Goal: Information Seeking & Learning: Learn about a topic

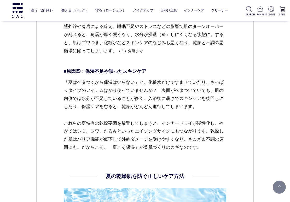
scroll to position [1071, 0]
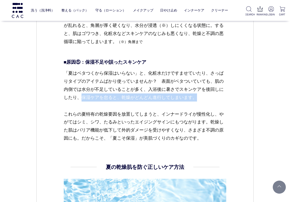
drag, startPoint x: 82, startPoint y: 97, endPoint x: 198, endPoint y: 95, distance: 115.8
click at [198, 95] on p "「夏はベタつくから保湿はいらない」と、化粧水だけですませていたり、さっぱりタイプのアイテムばかり使っていませんか？　表面がベタついていても、肌の内側では水分が…" at bounding box center [145, 89] width 163 height 41
copy p "保湿ケアを怠ると、乾燥がどんどん進行してしまいます。"
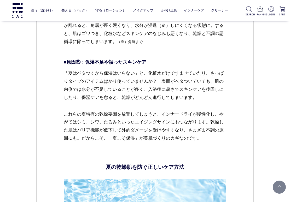
click at [195, 85] on p "「夏はベタつくから保湿はいらない」と、化粧水だけですませていたり、さっぱりタイプのアイテムばかり使っていませんか？　表面がベタついていても、肌の内側では水分が…" at bounding box center [145, 89] width 163 height 41
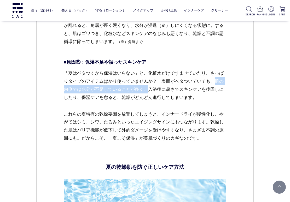
drag, startPoint x: 214, startPoint y: 81, endPoint x: 147, endPoint y: 90, distance: 67.4
click at [147, 90] on p "「夏はベタつくから保湿はいらない」と、化粧水だけですませていたり、さっぱりタイプのアイテムばかり使っていませんか？　表面がベタついていても、肌の内側では水分が…" at bounding box center [145, 89] width 163 height 41
copy p "肌の内側では水分が不足していることが多く、"
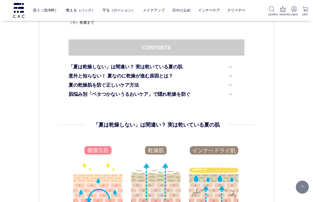
scroll to position [218, 0]
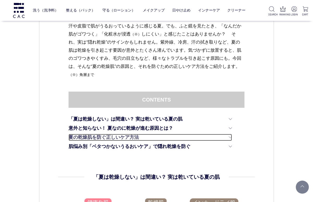
click at [231, 135] on link "夏の乾燥肌を防ぐ正しいケア方法" at bounding box center [151, 137] width 164 height 7
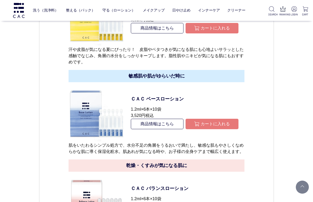
scroll to position [1990, 0]
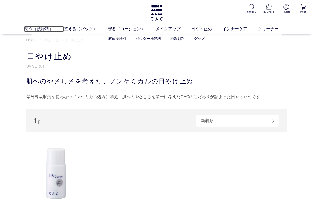
click at [46, 30] on link "洗う（洗浄料）" at bounding box center [44, 29] width 40 height 6
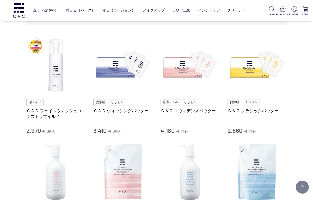
scroll to position [104, 0]
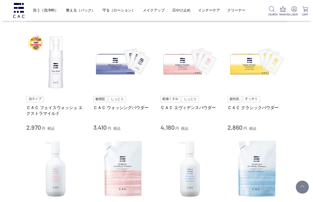
click at [189, 105] on div "ＣＡＣ エヴィデンスパウダー 4,180 円 税込" at bounding box center [190, 113] width 59 height 35
click at [187, 107] on link "ＣＡＣ エヴィデンスパウダー" at bounding box center [190, 107] width 59 height 5
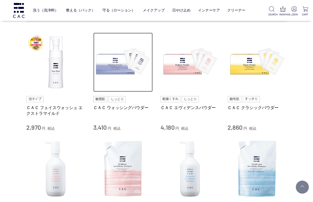
click at [124, 76] on img at bounding box center [122, 62] width 59 height 59
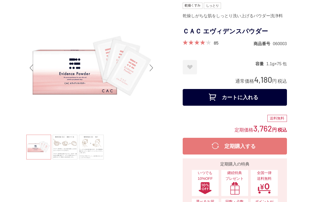
scroll to position [52, 0]
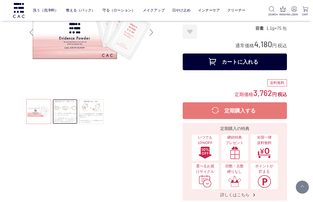
click at [73, 119] on link at bounding box center [65, 111] width 25 height 25
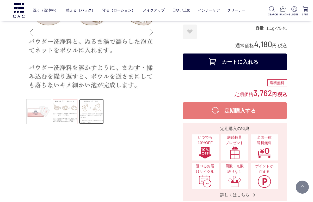
click at [98, 116] on link at bounding box center [91, 111] width 25 height 25
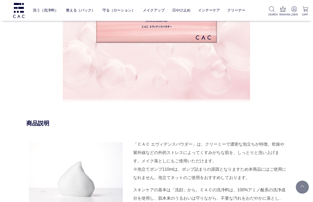
scroll to position [391, 0]
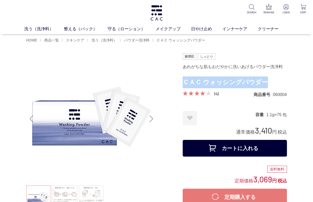
drag, startPoint x: 184, startPoint y: 84, endPoint x: 275, endPoint y: 83, distance: 91.0
click at [275, 83] on h1 "ＣＡＣ ウォッシングパウダー" at bounding box center [235, 82] width 104 height 12
click at [275, 81] on h1 "ＣＡＣ ウォッシングパウダー" at bounding box center [235, 82] width 104 height 12
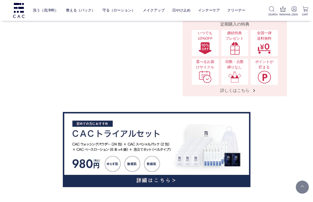
scroll to position [78, 0]
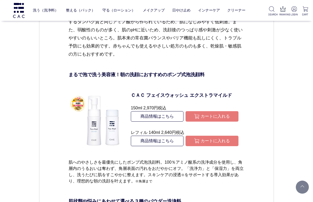
scroll to position [1722, 0]
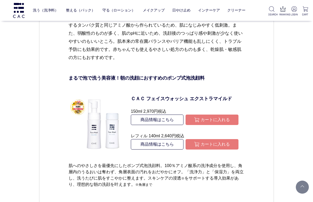
drag, startPoint x: 126, startPoint y: 91, endPoint x: 171, endPoint y: 107, distance: 47.9
click at [171, 107] on dl "ＣＡＣ フェイスウォッシュ エクストラマイルド 150ml 2,970円 税込 商品情報はこちら カートに入れる レフィル 140ml 2,640円 税込 商…" at bounding box center [184, 123] width 119 height 77
copy dl "ＣＡＣ フェイスウォッシュ エクストラマイルド 150ml 2,970円 税込"
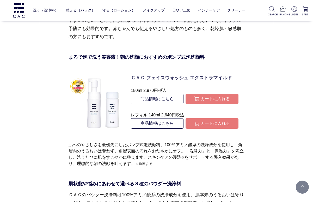
scroll to position [1748, 0]
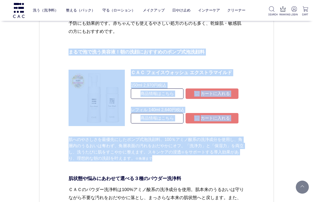
drag, startPoint x: 70, startPoint y: 53, endPoint x: 188, endPoint y: 160, distance: 159.2
click at [188, 160] on dd "肌にやさしいアミノ酸系の洗浄料をセレクト 洗浄力が強すぎる洗顔料は、肌のバリアを傷つけ、乾燥や炎症、皮脂の過剰分泌の原因になることも。そのためにも、肌にやさし…" at bounding box center [157, 148] width 176 height 419
copy dd "まるで泡で洗う美容液！朝の洗顔におすすめのポンプ式泡洗顔料 ＣＡＣ フェイスウォッシュ エクストラマイルド 150ml 2,970円 税込 商品情報はこちら …"
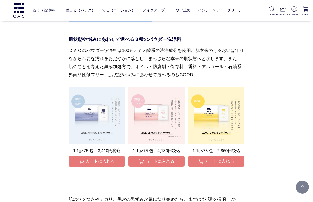
scroll to position [1878, 0]
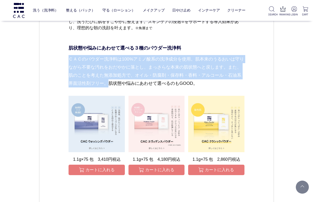
drag, startPoint x: 69, startPoint y: 58, endPoint x: 120, endPoint y: 85, distance: 57.9
click at [120, 85] on p "ＣＡＣのパウダー洗浄料は100%アミノ酸系の洗浄成分を使用。肌本来のうるおいは守りながら不要な汚れをおだやかに落とし、まっさらな本来の肌状態へと戻します。また…" at bounding box center [157, 75] width 176 height 41
copy p "ＣＡＣのパウダー洗浄料は100%アミノ酸系の洗浄成分を使用。肌本来のうるおいは守りながら不要な汚れをおだやかに落とし、まっさらな本来の肌状態へと戻します。また…"
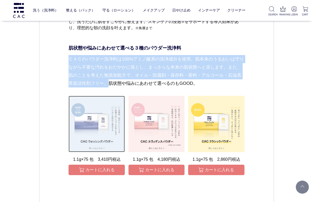
click at [109, 108] on img at bounding box center [97, 124] width 56 height 56
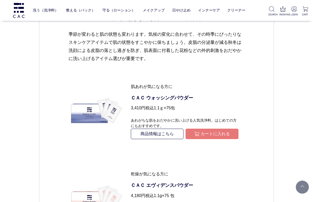
scroll to position [574, 0]
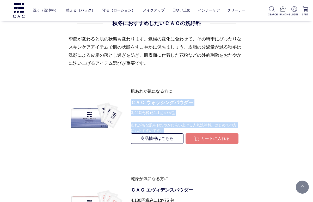
drag, startPoint x: 131, startPoint y: 98, endPoint x: 175, endPoint y: 128, distance: 52.9
click at [175, 128] on dl "肌あれが気になる方に ＣＡＣ ウォッシングパウダー 3,410円 税込 　1.1ｇ×75包 あれがちな肌をおだやかに洗い上げる人気洗浄料。はじめての方にもおす…" at bounding box center [184, 116] width 119 height 81
copy dl "ＣＡＣ ウォッシングパウダー 3,410円 税込 　1.1ｇ×75包 あれがちな肌をおだやかに洗い上げる人気洗浄料。はじめての方にもおすすめです。"
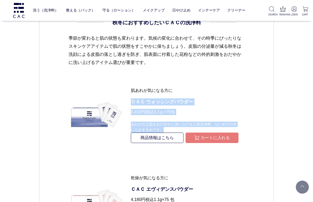
scroll to position [600, 0]
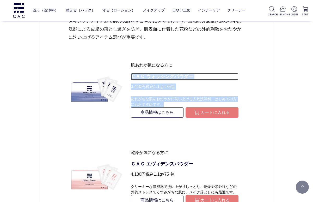
click at [162, 79] on p "ＣＡＣ ウォッシングパウダー" at bounding box center [185, 76] width 108 height 7
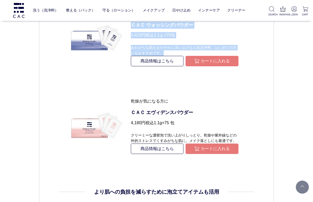
scroll to position [675, 0]
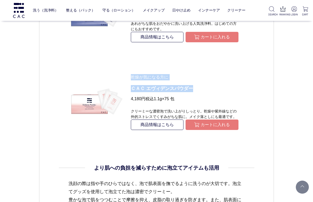
drag, startPoint x: 131, startPoint y: 75, endPoint x: 199, endPoint y: 84, distance: 68.9
click at [199, 84] on dl "乾燥が気になる方に ＣＡＣ エヴィデンスパウダー 4,180円 税込 　1.1g×75 包 クリーミーな濃密泡で洗い上がりしっとり。乾燥や紫外線などの外的スト…" at bounding box center [184, 102] width 119 height 81
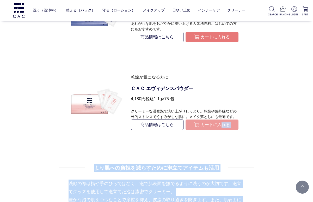
drag, startPoint x: 280, startPoint y: 197, endPoint x: 224, endPoint y: 128, distance: 89.2
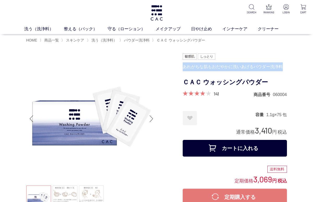
drag, startPoint x: 184, startPoint y: 69, endPoint x: 285, endPoint y: 66, distance: 101.2
click at [285, 66] on div "あれがちな肌もおだやかに洗いあげるパウダー洗浄料" at bounding box center [235, 66] width 104 height 9
copy div "あれがちな肌もおだやかに洗いあげるパウダー洗浄料"
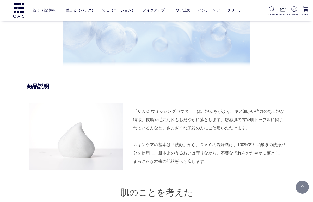
scroll to position [496, 0]
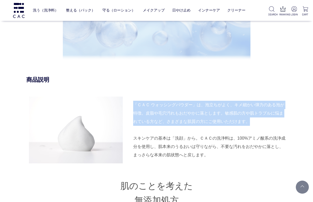
drag, startPoint x: 134, startPoint y: 104, endPoint x: 251, endPoint y: 119, distance: 117.8
click at [251, 119] on div "「ＣＡＣ ウォッシングパウダー」は、泡立ちがよく、キメ細かい弾力のある泡が特徴。皮脂や毛穴汚れもおだやかに落とします。敏感肌の方や肌トラブルに悩まれている方な…" at bounding box center [210, 113] width 154 height 25
copy div "「ＣＡＣ ウォッシングパウダー」は、泡立ちがよく、キメ細かい弾力のある泡が特徴。皮脂や毛穴汚れもおだやかに落とします。敏感肌の方や肌トラブルに悩まれている方な…"
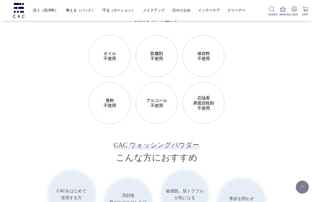
scroll to position [652, 0]
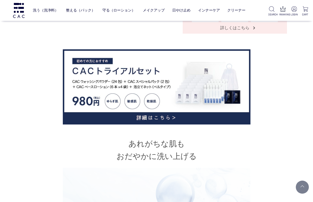
scroll to position [183, 0]
